Goal: Task Accomplishment & Management: Complete application form

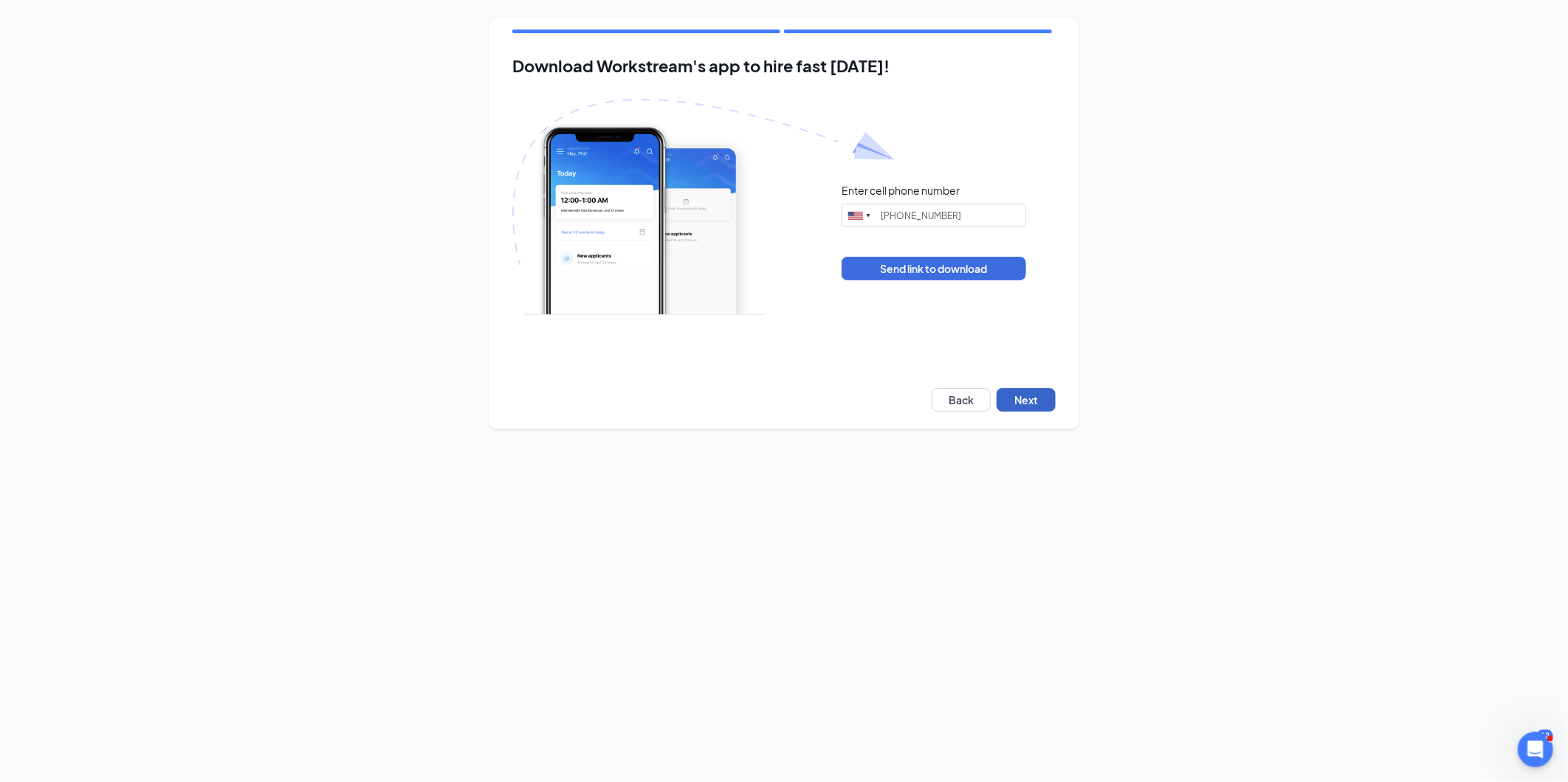
click at [1050, 393] on button "Next" at bounding box center [1026, 400] width 59 height 24
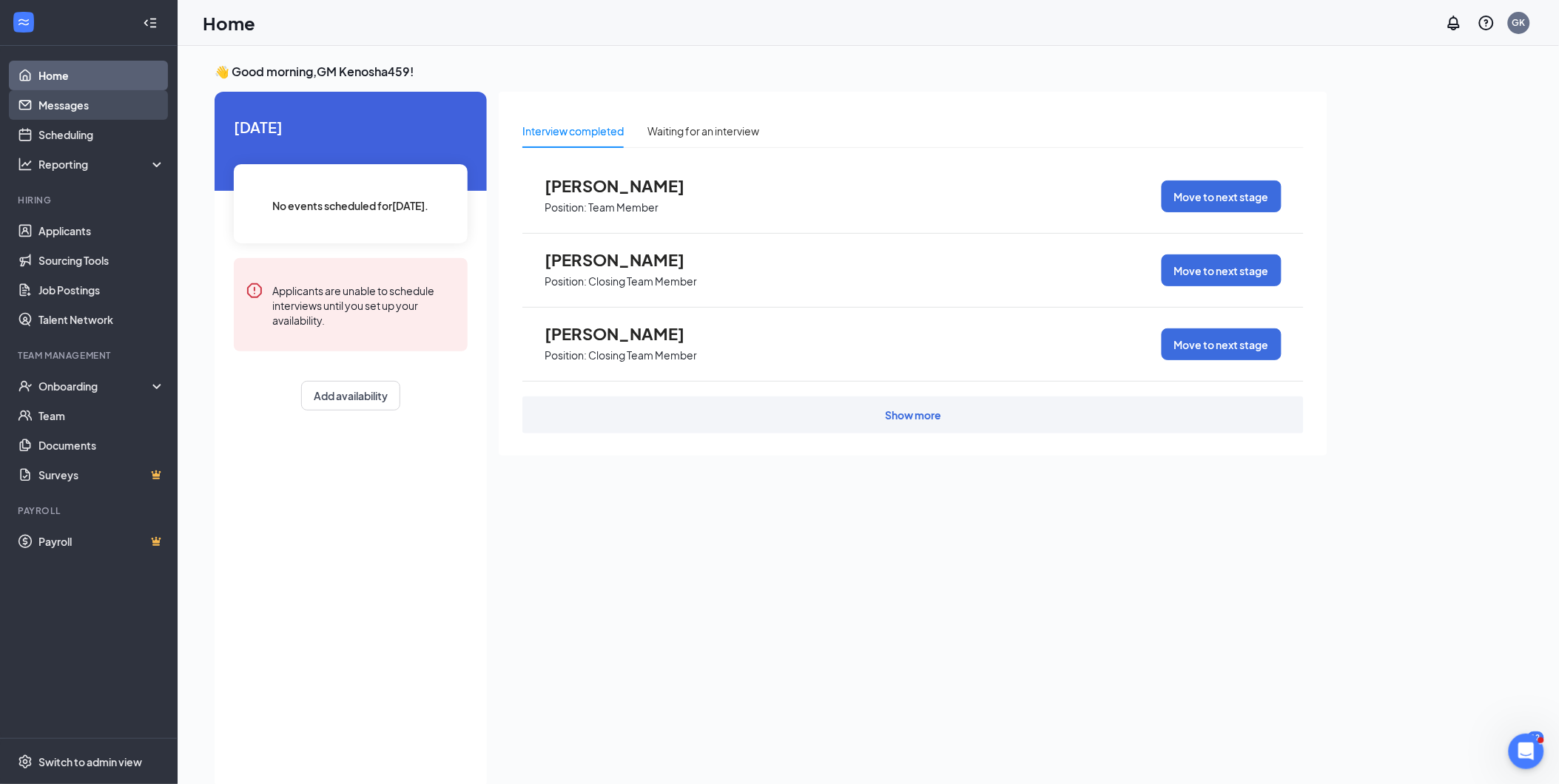
click at [64, 103] on link "Messages" at bounding box center [101, 105] width 126 height 29
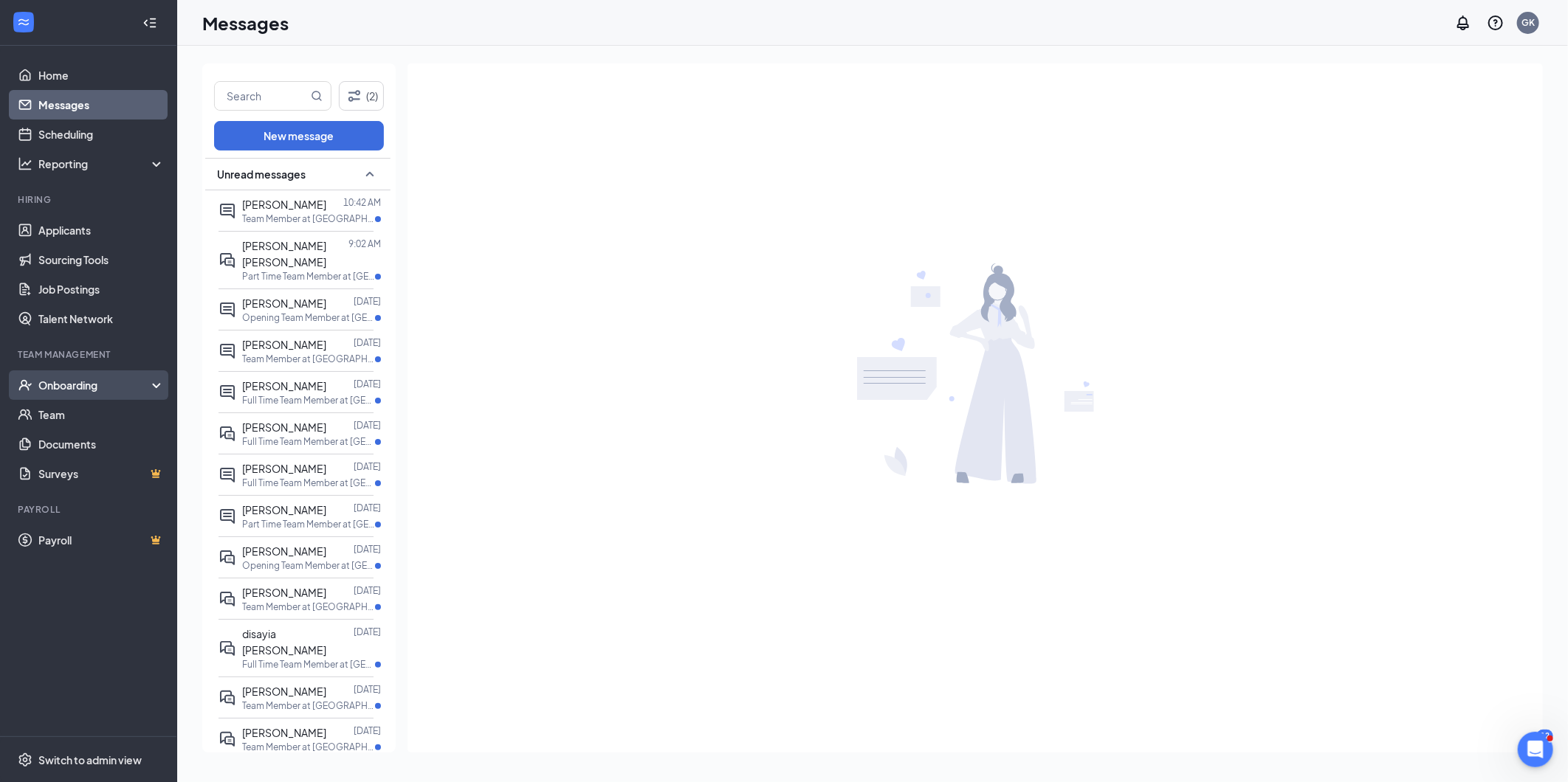
click at [106, 380] on div "Onboarding" at bounding box center [94, 385] width 113 height 15
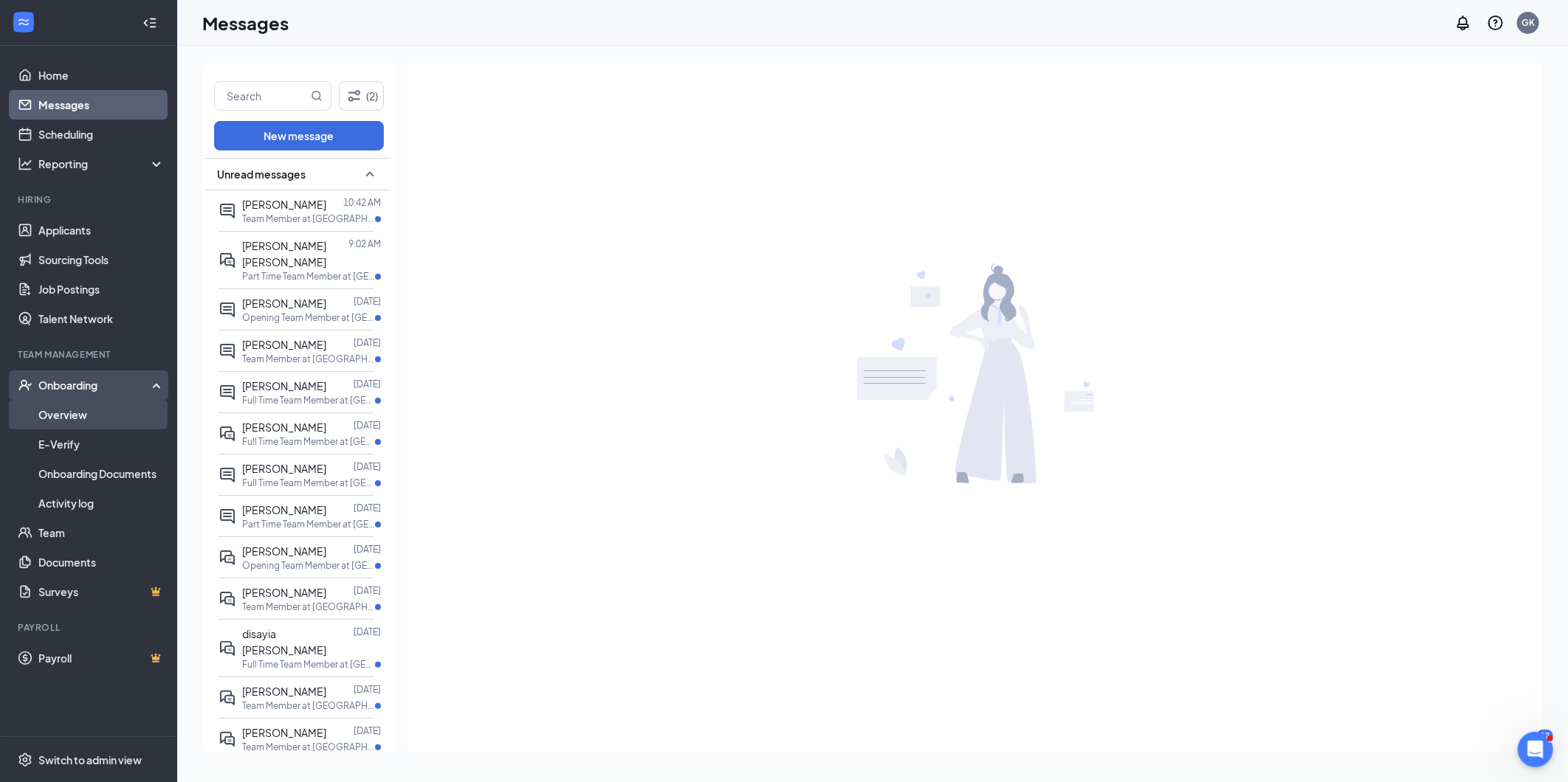
click at [101, 414] on link "Overview" at bounding box center [101, 414] width 126 height 29
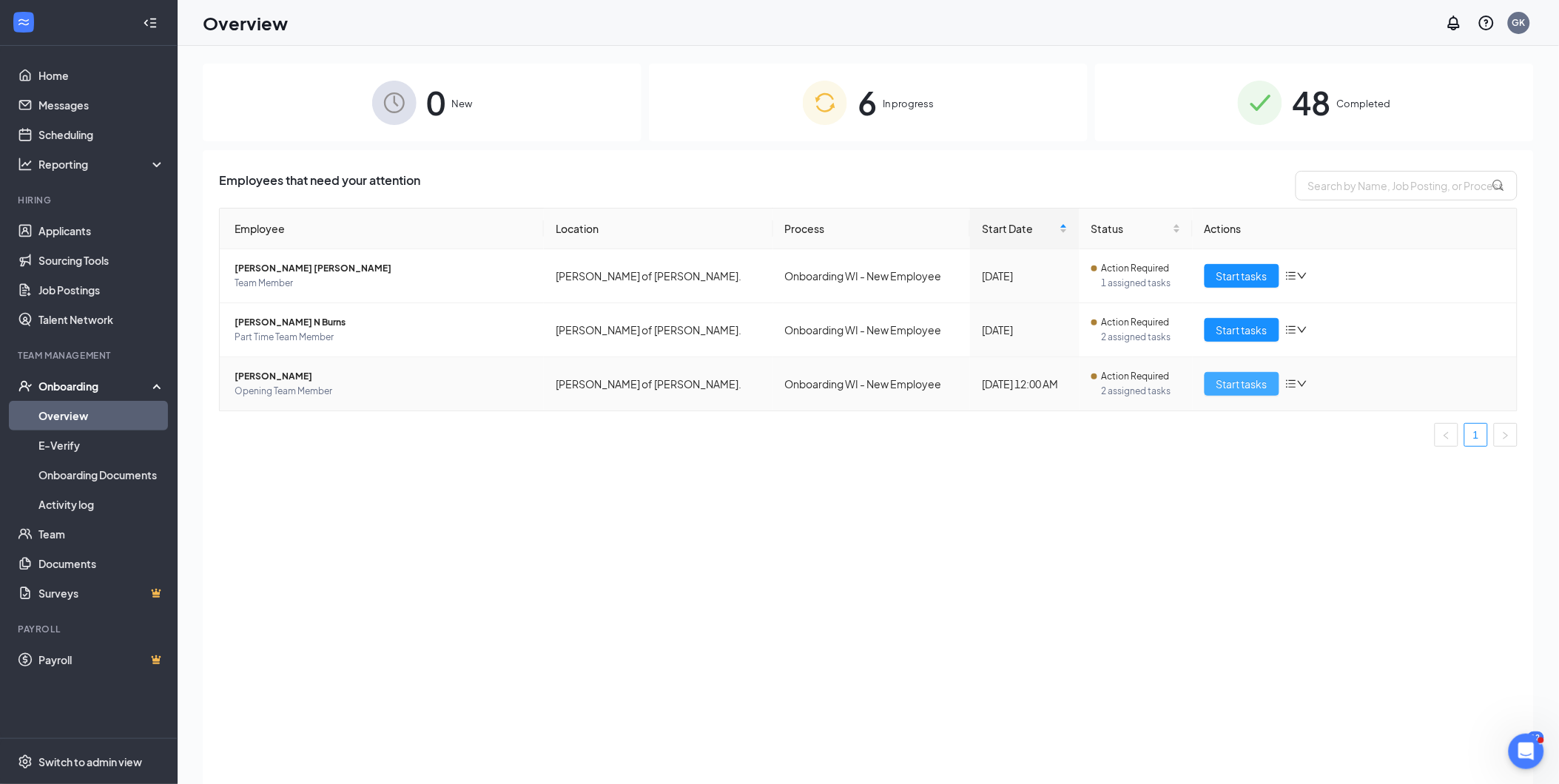
click at [1254, 382] on span "Start tasks" at bounding box center [1242, 384] width 51 height 16
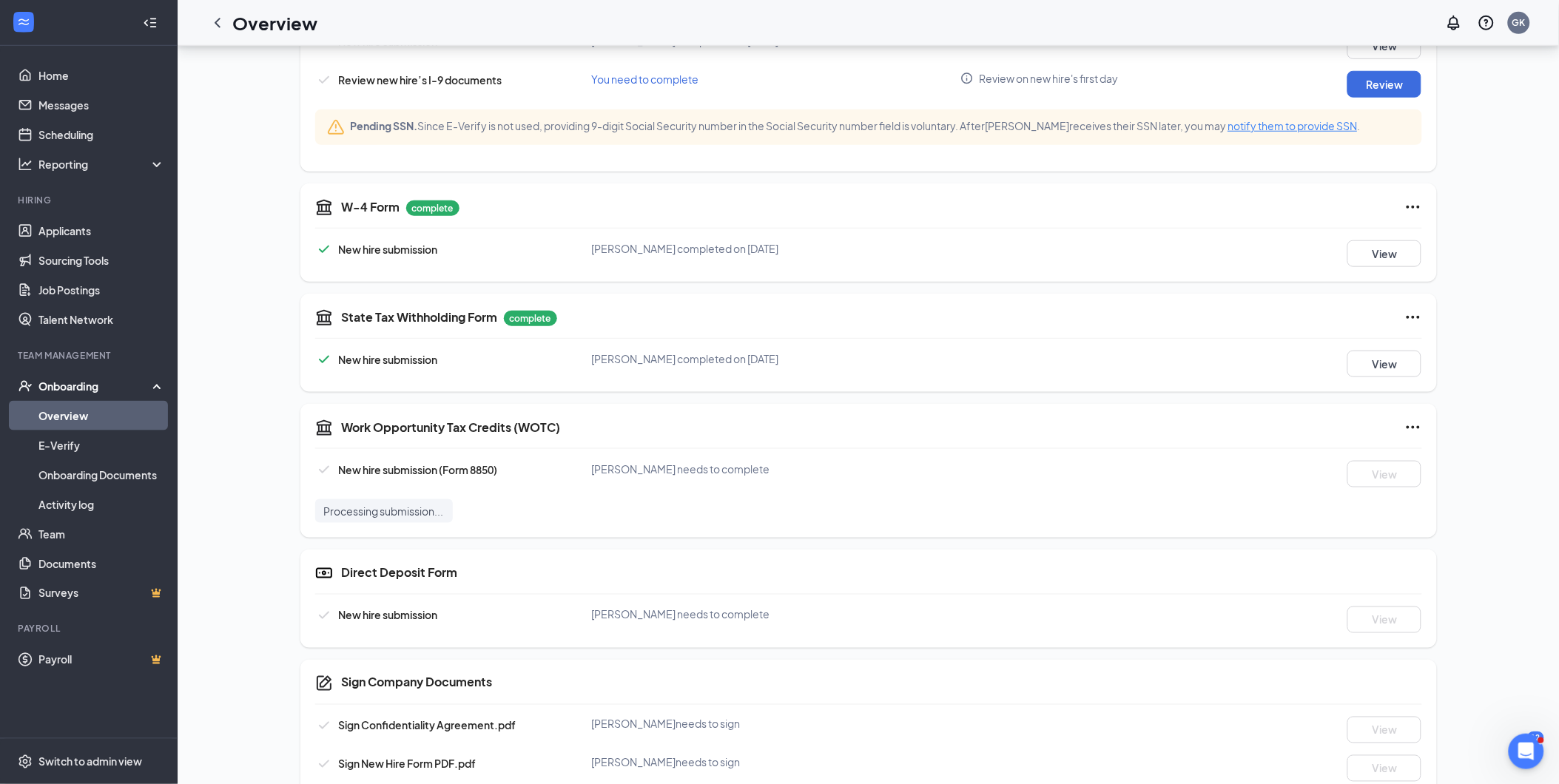
scroll to position [518, 0]
